Goal: Information Seeking & Learning: Learn about a topic

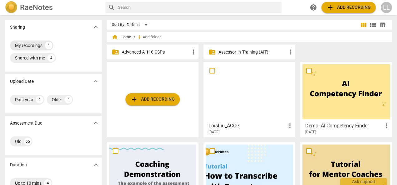
click at [41, 45] on div "My recordings" at bounding box center [28, 45] width 27 height 6
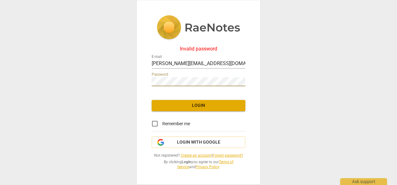
click at [198, 105] on span "Login" at bounding box center [198, 106] width 84 height 6
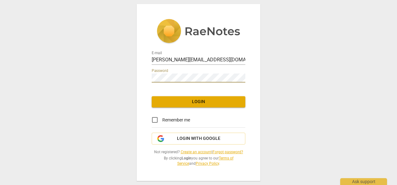
click at [193, 102] on span "Login" at bounding box center [198, 102] width 84 height 6
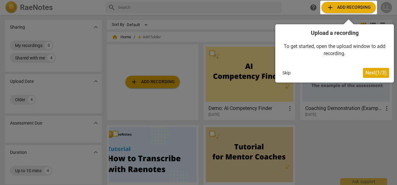
click at [379, 74] on span "Next ( 1 / 3 )" at bounding box center [375, 73] width 21 height 6
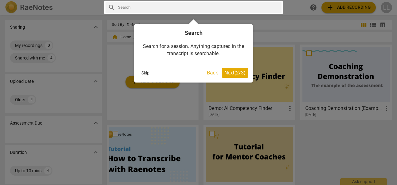
click at [237, 72] on span "Next ( 2 / 3 )" at bounding box center [234, 73] width 21 height 6
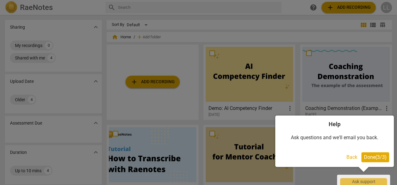
click at [368, 156] on span "Done ( 3 / 3 )" at bounding box center [374, 157] width 23 height 6
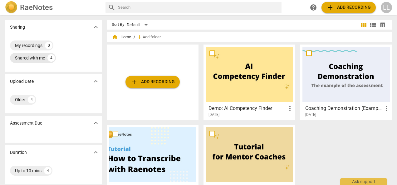
click at [32, 57] on div "Shared with me" at bounding box center [30, 58] width 30 height 6
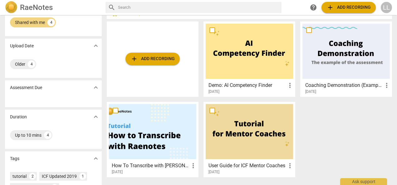
scroll to position [14, 0]
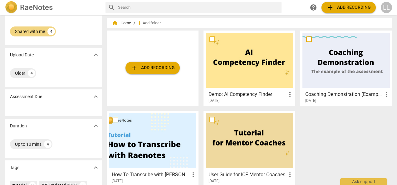
click at [258, 77] on div at bounding box center [248, 60] width 87 height 55
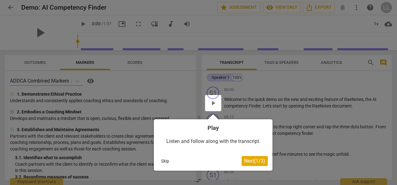
click at [253, 160] on span "Next ( 1 / 3 )" at bounding box center [254, 161] width 21 height 6
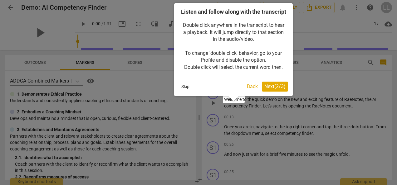
click at [275, 89] on span "Next ( 2 / 3 )" at bounding box center [274, 87] width 21 height 6
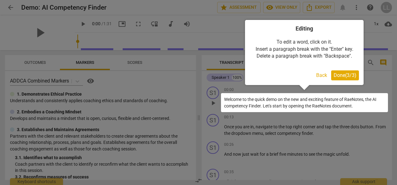
click at [345, 75] on span "Done ( 3 / 3 )" at bounding box center [344, 75] width 23 height 6
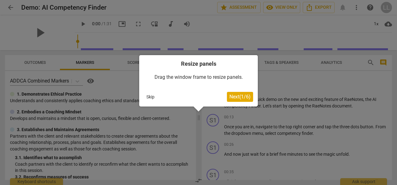
click at [243, 97] on span "Next ( 1 / 6 )" at bounding box center [239, 97] width 21 height 6
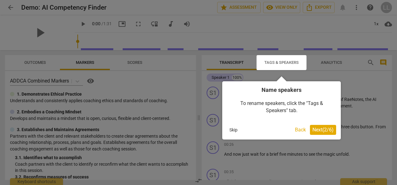
click at [320, 128] on span "Next ( 2 / 6 )" at bounding box center [322, 130] width 21 height 6
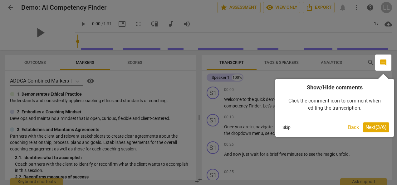
click at [368, 125] on span "Next ( 3 / 6 )" at bounding box center [375, 127] width 21 height 6
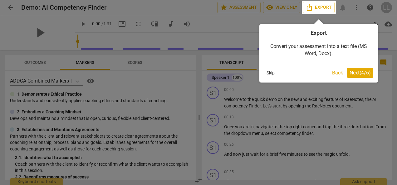
click at [364, 73] on span "Next ( 4 / 6 )" at bounding box center [359, 73] width 21 height 6
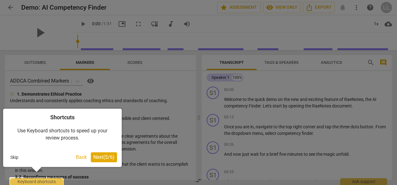
click at [106, 156] on span "Next ( 5 / 6 )" at bounding box center [103, 157] width 21 height 6
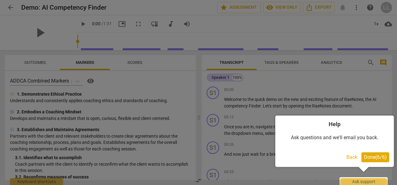
click at [371, 158] on span "Done ( 6 / 6 )" at bounding box center [374, 157] width 23 height 6
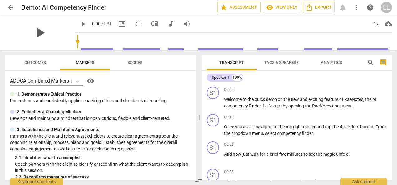
click at [41, 33] on span "play_arrow" at bounding box center [40, 33] width 16 height 16
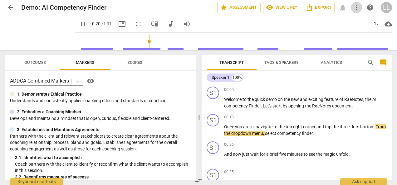
click at [358, 7] on span "more_vert" at bounding box center [355, 7] width 7 height 7
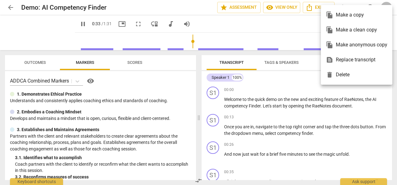
click at [368, 109] on div at bounding box center [198, 92] width 397 height 185
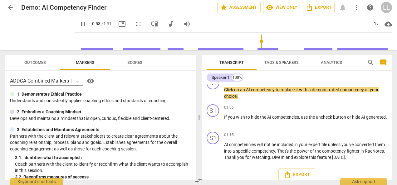
scroll to position [120, 0]
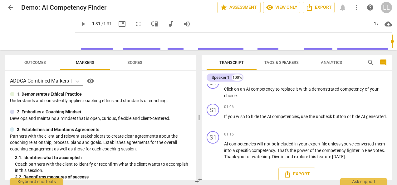
type input "91"
